Goal: Navigation & Orientation: Go to known website

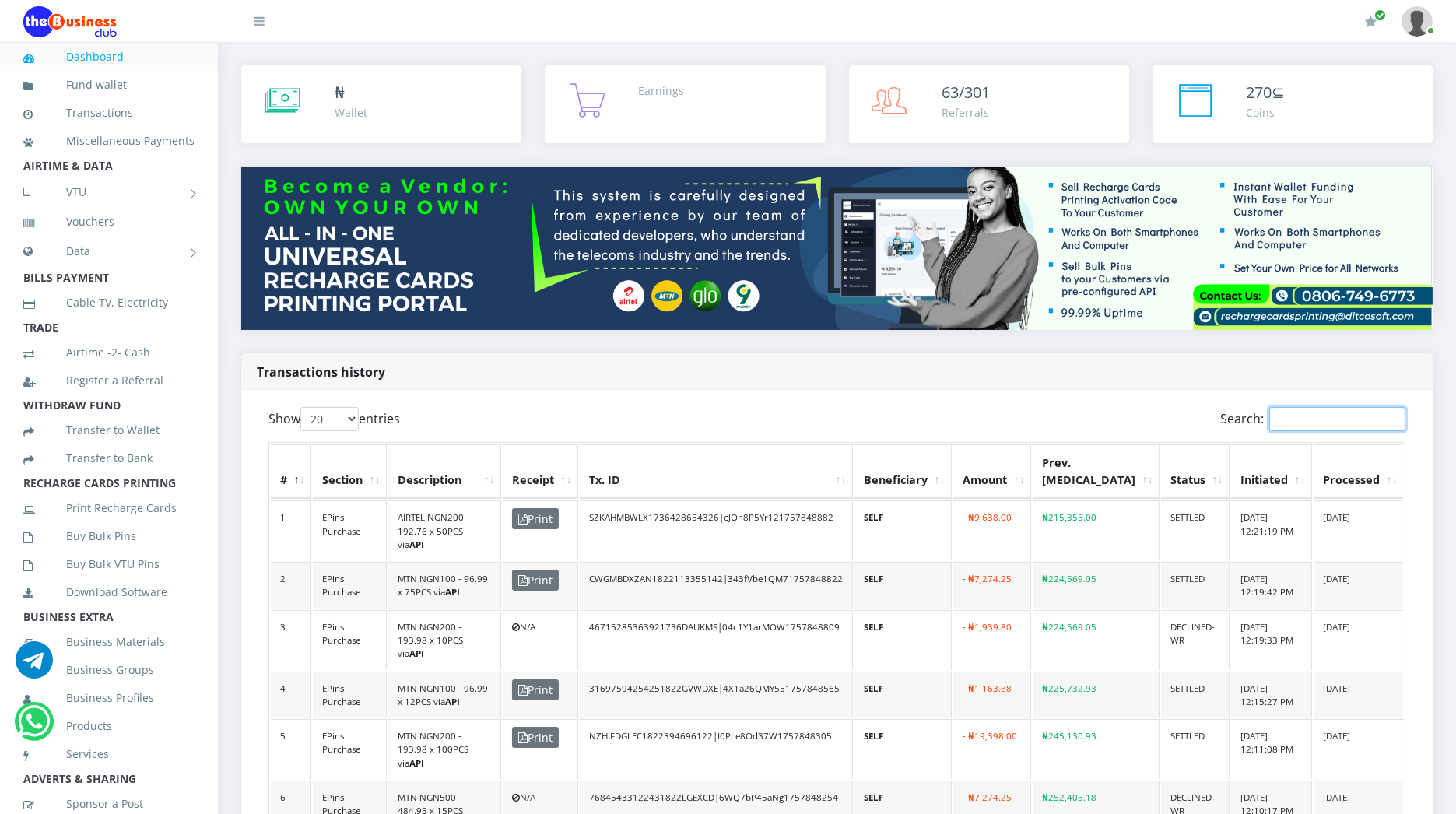
click at [1359, 409] on input "Search:" at bounding box center [1338, 419] width 136 height 25
click at [1379, 25] on button "button" at bounding box center [1371, 22] width 30 height 42
